Goal: Transaction & Acquisition: Purchase product/service

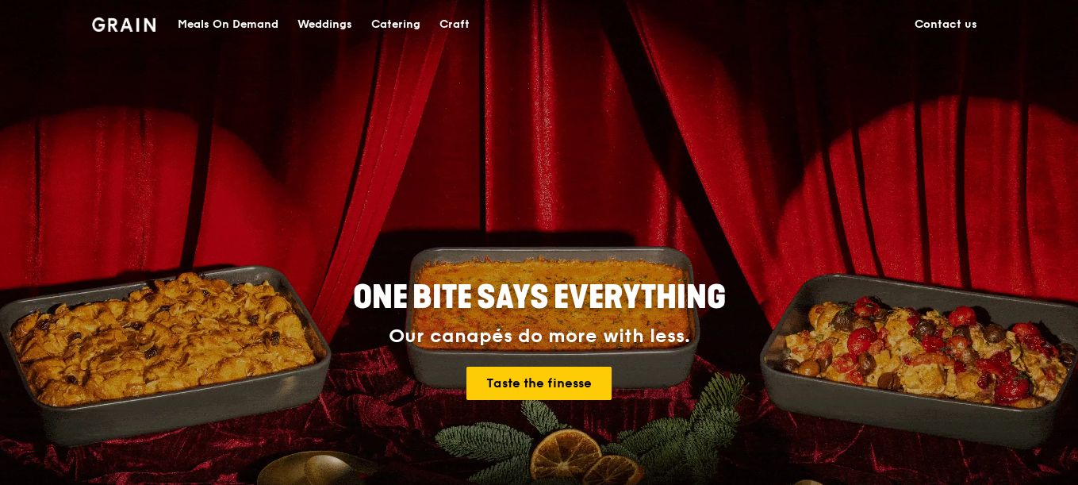
click at [398, 24] on div "Catering" at bounding box center [395, 25] width 49 height 48
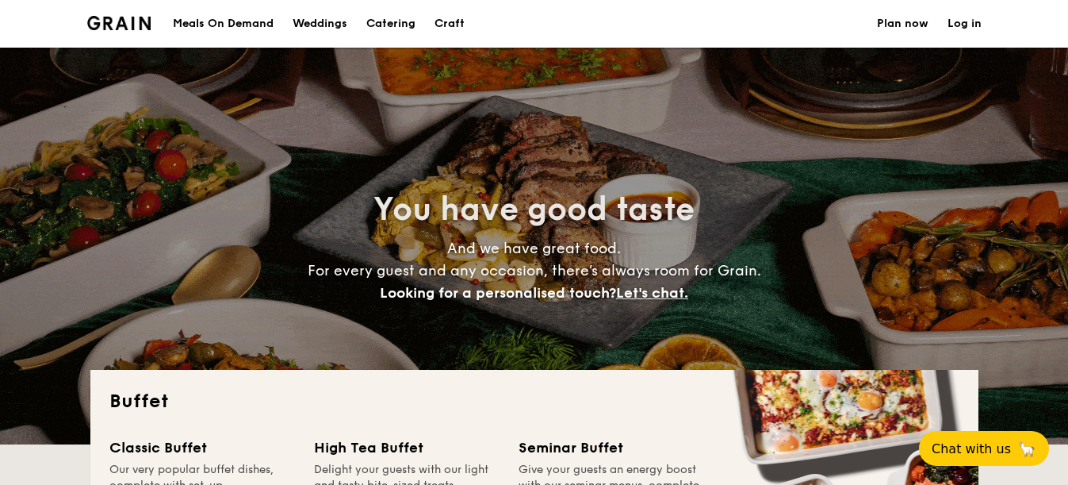
select select
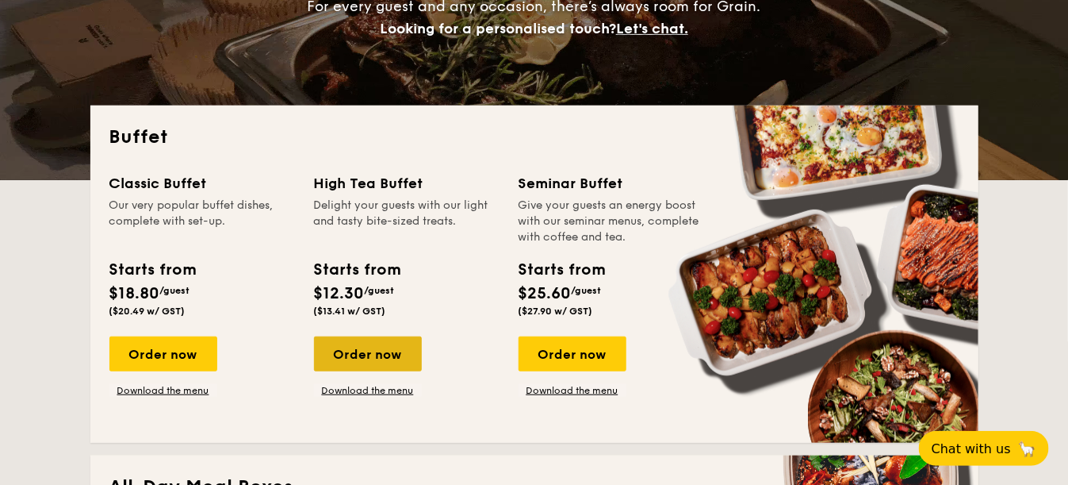
click at [373, 351] on div "Order now" at bounding box center [368, 353] width 108 height 35
